Goal: Task Accomplishment & Management: Use online tool/utility

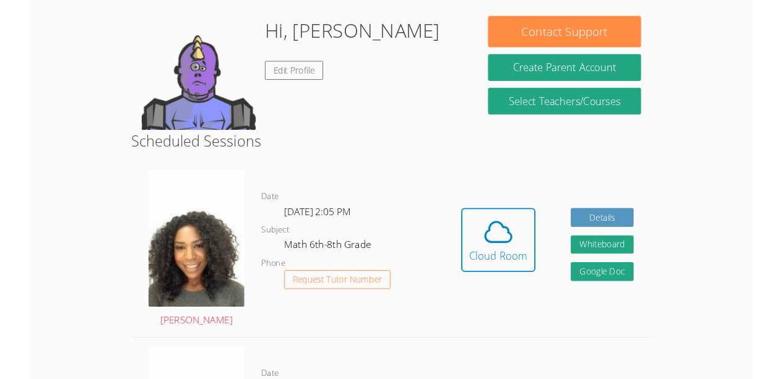
scroll to position [221, 0]
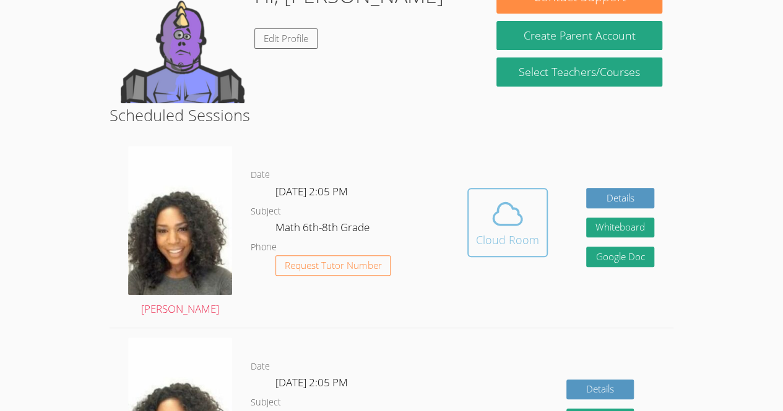
click at [520, 233] on div "Cloud Room" at bounding box center [507, 239] width 63 height 17
click at [510, 227] on icon at bounding box center [507, 214] width 35 height 35
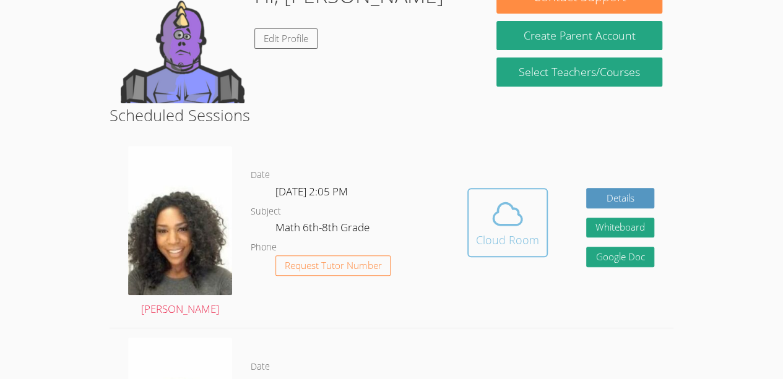
click at [511, 206] on icon at bounding box center [507, 215] width 28 height 22
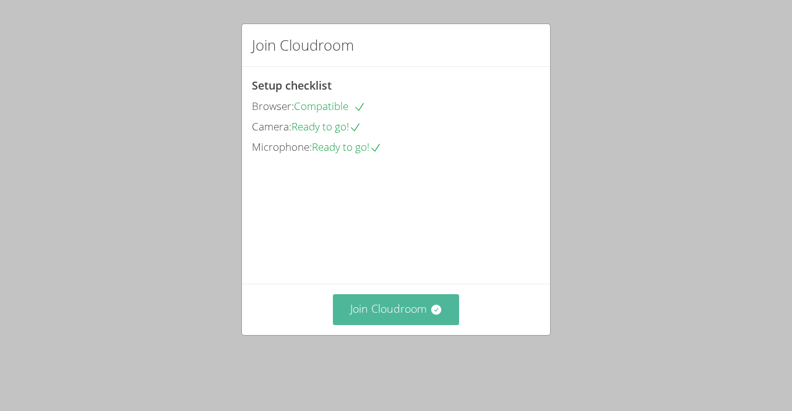
click at [401, 319] on button "Join Cloudroom" at bounding box center [396, 309] width 127 height 30
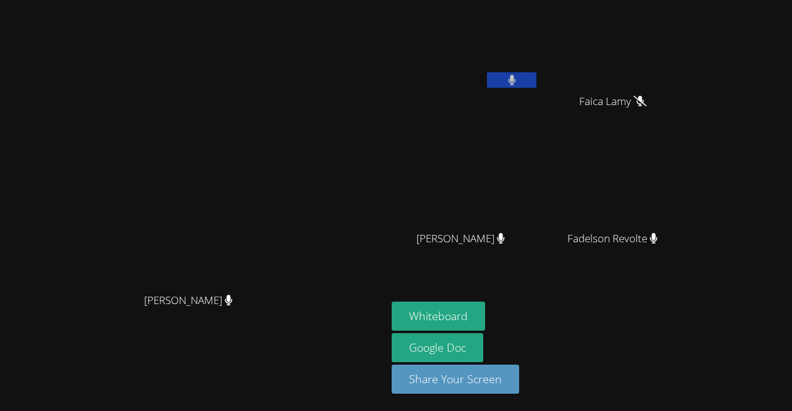
click at [286, 121] on video at bounding box center [194, 181] width 186 height 212
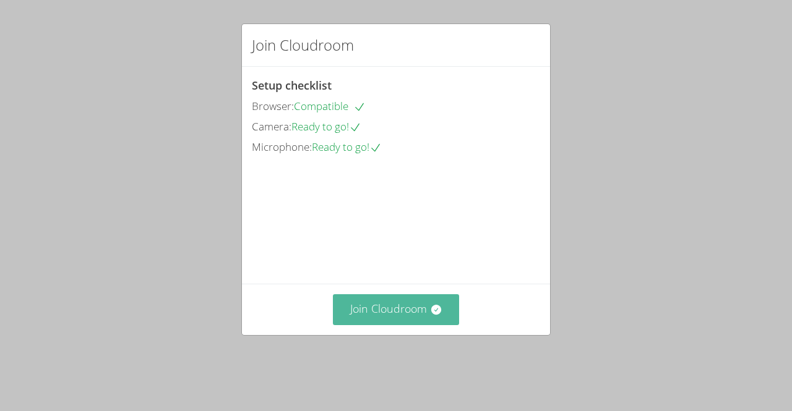
click at [419, 325] on button "Join Cloudroom" at bounding box center [396, 309] width 127 height 30
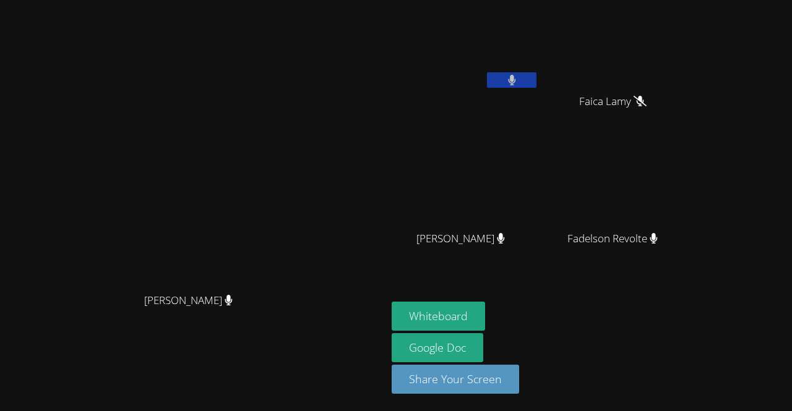
click at [207, 144] on video at bounding box center [194, 181] width 186 height 212
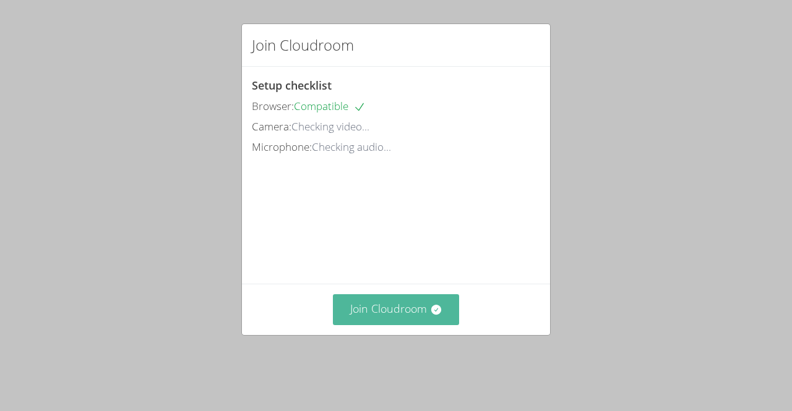
click at [360, 324] on button "Join Cloudroom" at bounding box center [396, 309] width 127 height 30
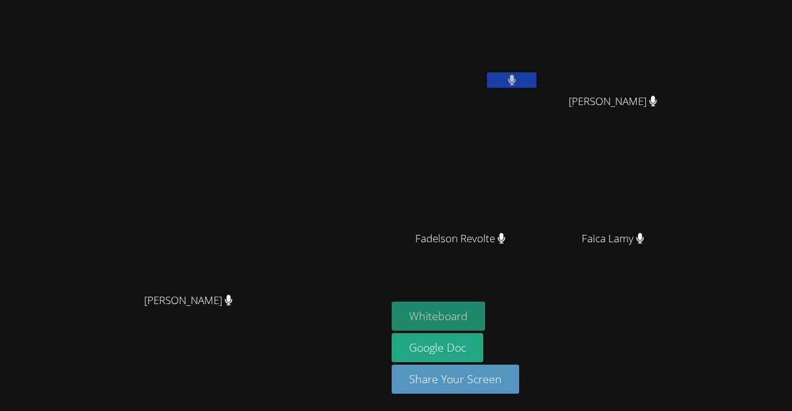
click at [428, 319] on button "Whiteboard" at bounding box center [438, 316] width 93 height 29
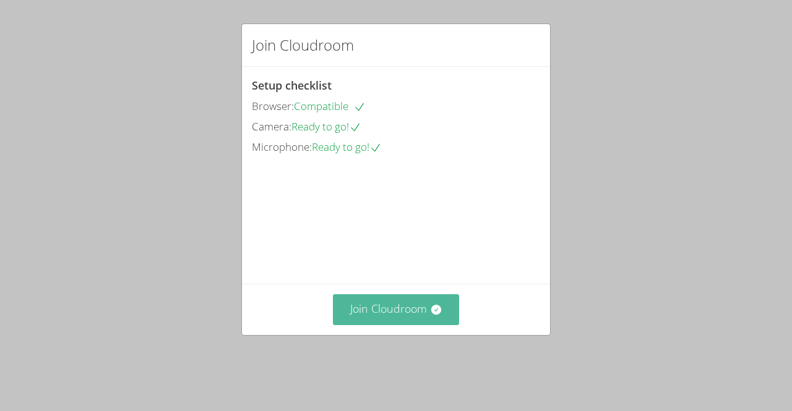
click at [452, 325] on button "Join Cloudroom" at bounding box center [396, 309] width 127 height 30
click at [430, 316] on icon at bounding box center [436, 310] width 12 height 12
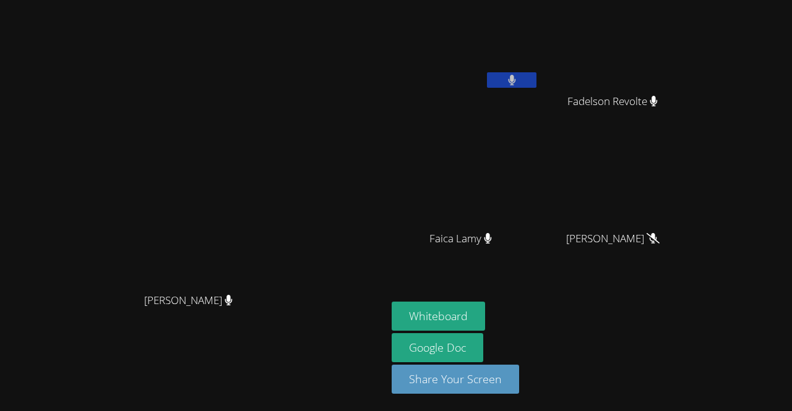
click at [536, 87] on button at bounding box center [511, 79] width 49 height 15
click at [536, 84] on button at bounding box center [511, 79] width 49 height 15
drag, startPoint x: 599, startPoint y: 84, endPoint x: 551, endPoint y: 46, distance: 60.8
click at [539, 46] on video at bounding box center [465, 46] width 147 height 83
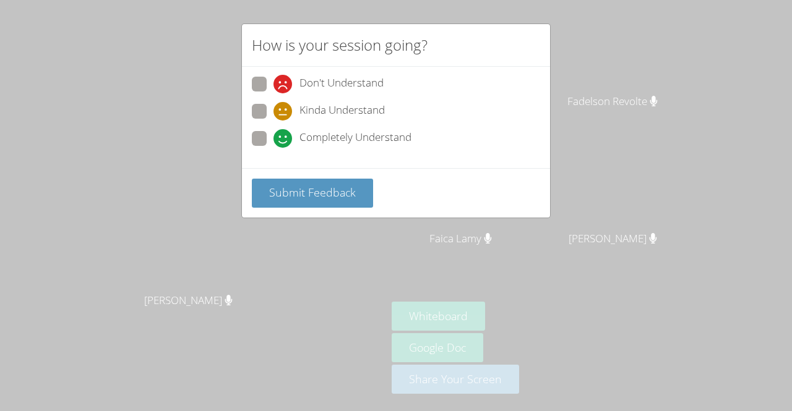
click at [312, 132] on span "Completely Understand" at bounding box center [355, 138] width 112 height 19
click at [284, 132] on input "Completely Understand" at bounding box center [278, 136] width 11 height 11
radio input "true"
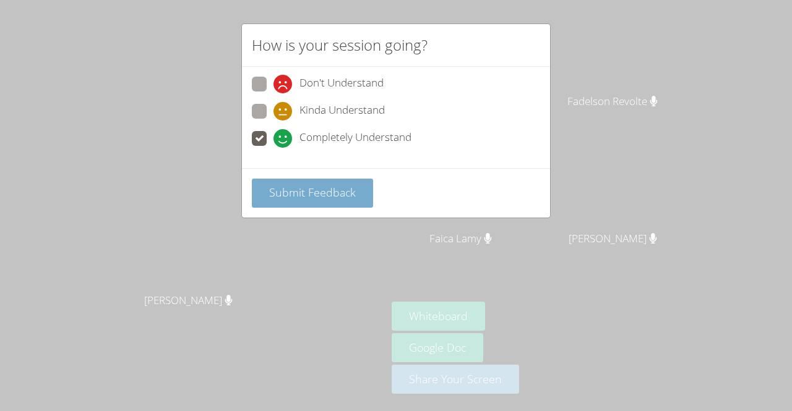
click at [312, 192] on span "Submit Feedback" at bounding box center [312, 192] width 87 height 15
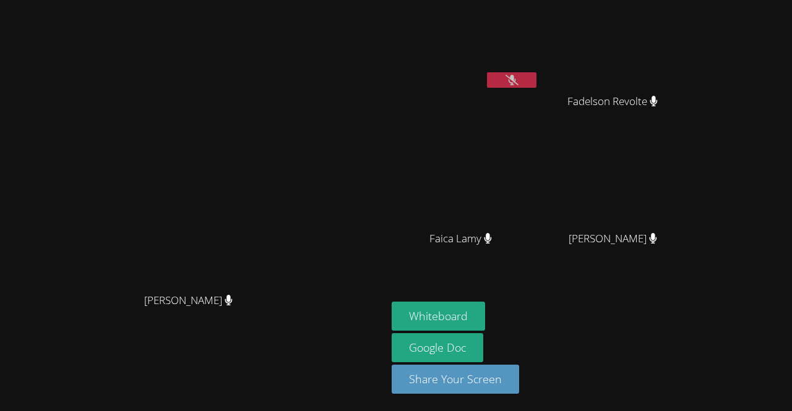
click at [518, 81] on icon at bounding box center [511, 80] width 13 height 11
